Goal: Check status: Check status

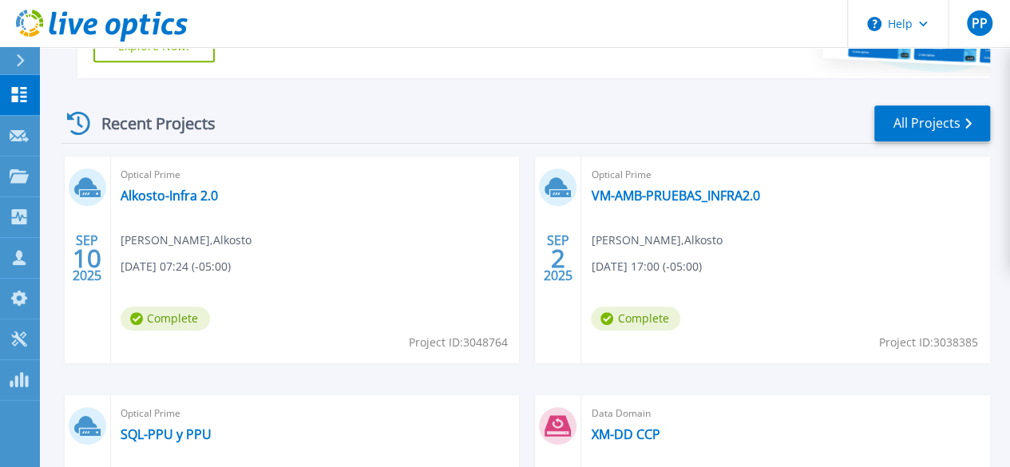
scroll to position [479, 0]
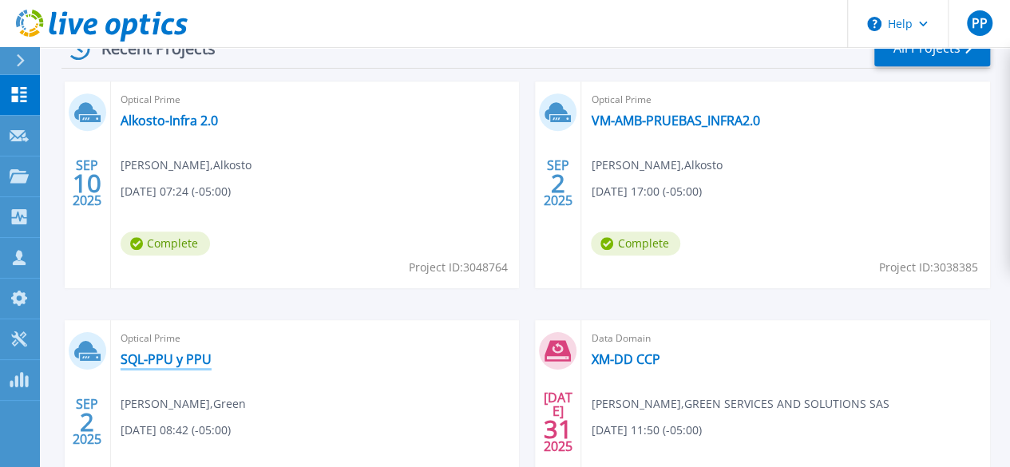
click at [212, 351] on link "SQL-PPU y PPU" at bounding box center [166, 359] width 91 height 16
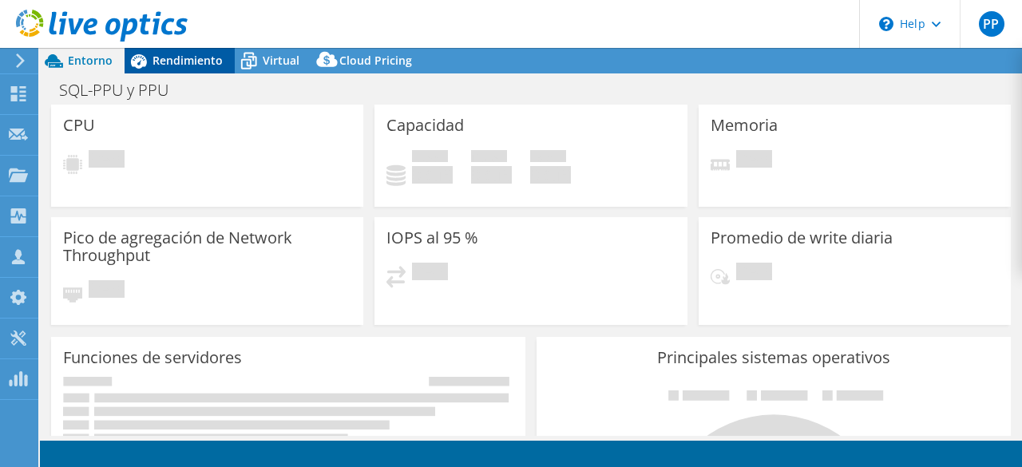
select select "USD"
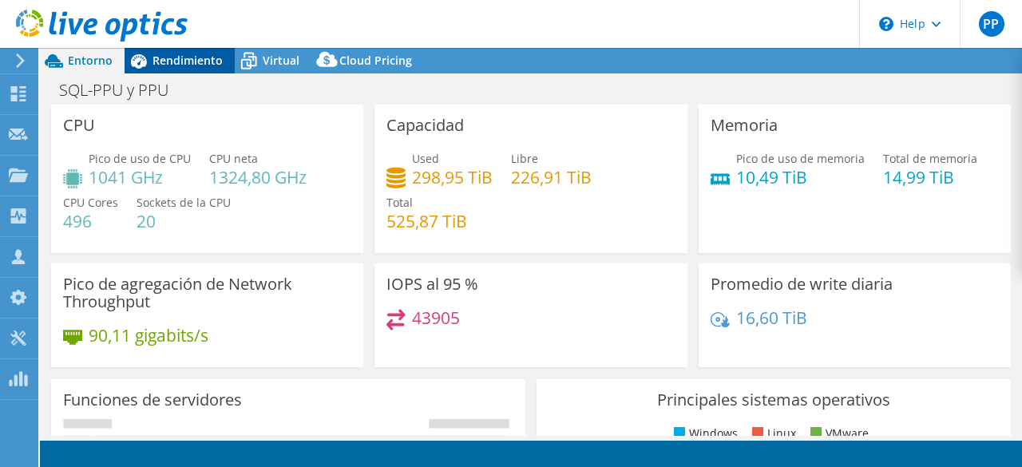
click at [125, 61] on icon at bounding box center [139, 61] width 28 height 28
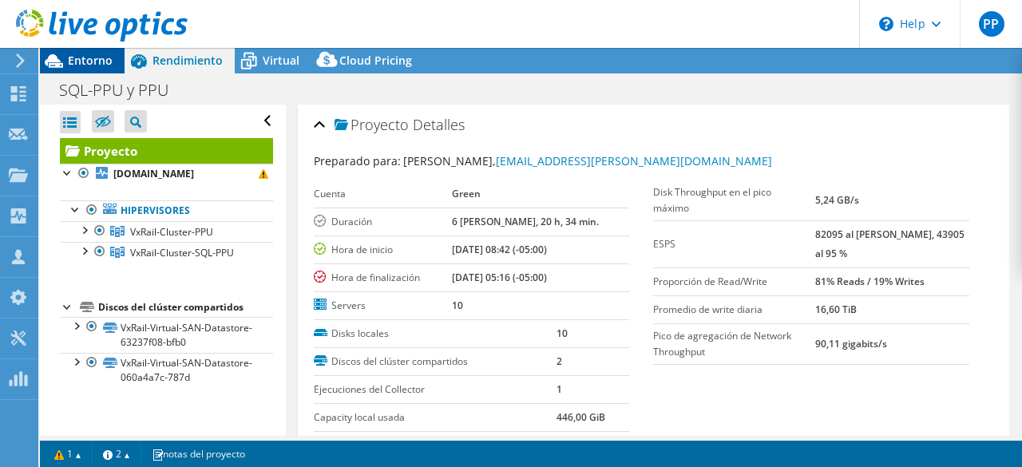
click at [59, 65] on icon at bounding box center [54, 61] width 18 height 14
